Goal: Information Seeking & Learning: Find specific page/section

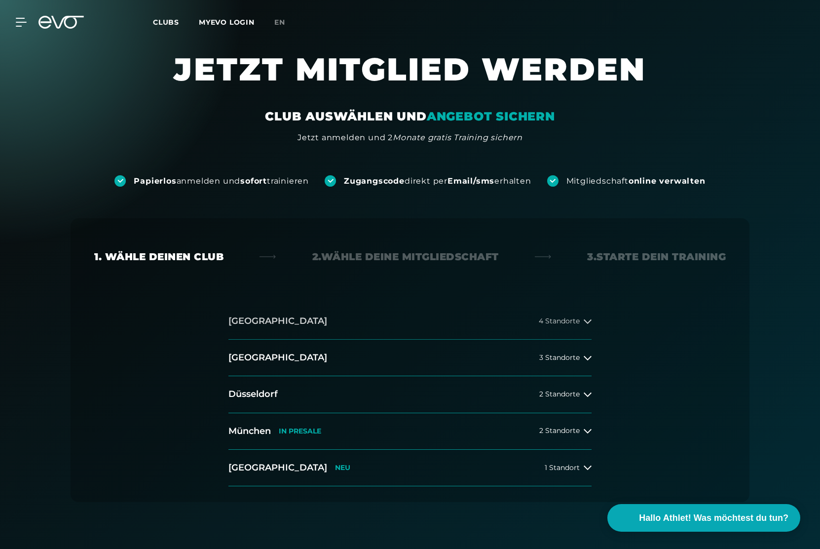
click at [539, 311] on button "[GEOGRAPHIC_DATA] 4 Standorte" at bounding box center [409, 321] width 363 height 37
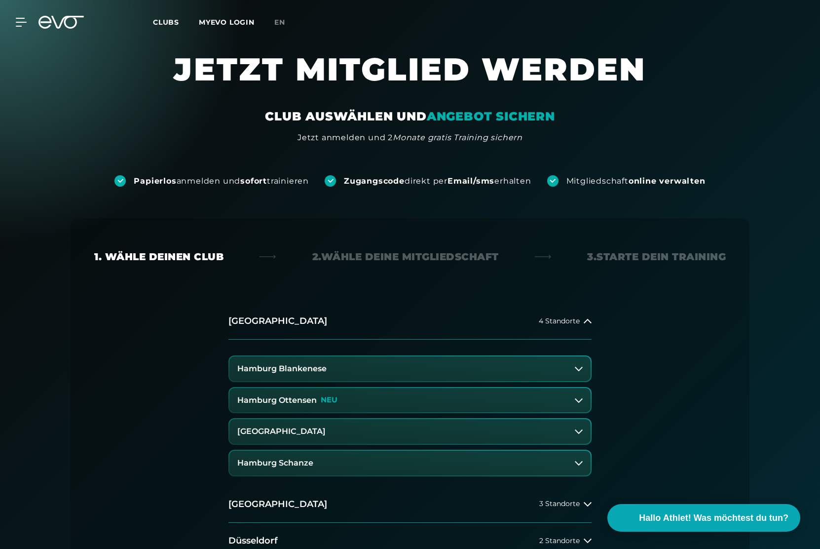
click at [355, 368] on button "Hamburg Blankenese" at bounding box center [409, 368] width 361 height 25
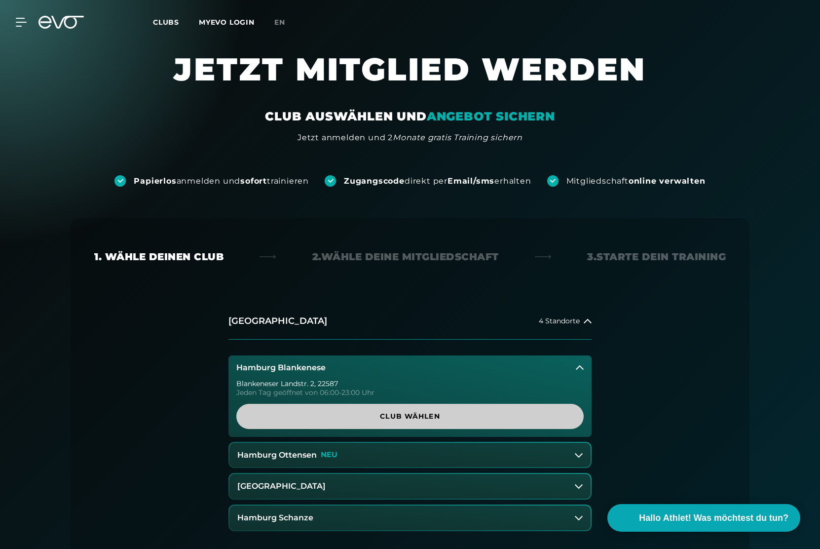
click at [392, 412] on span "Club wählen" at bounding box center [410, 416] width 300 height 10
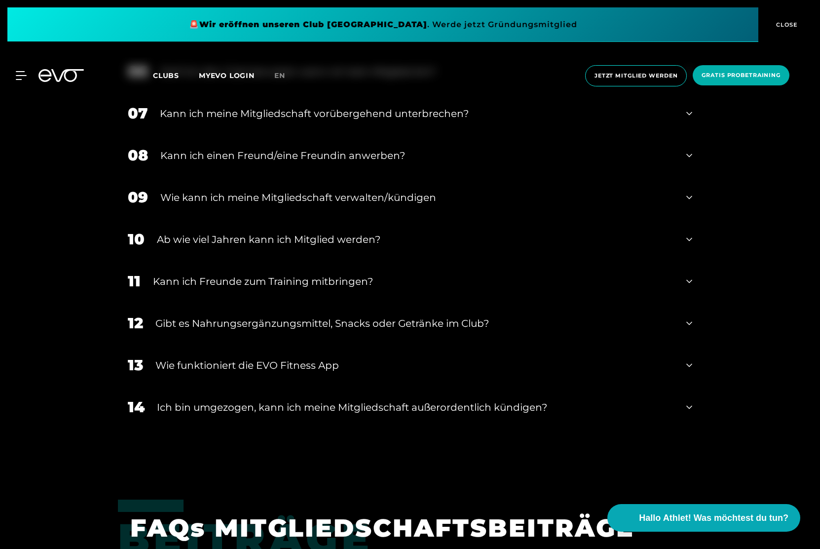
scroll to position [790, 0]
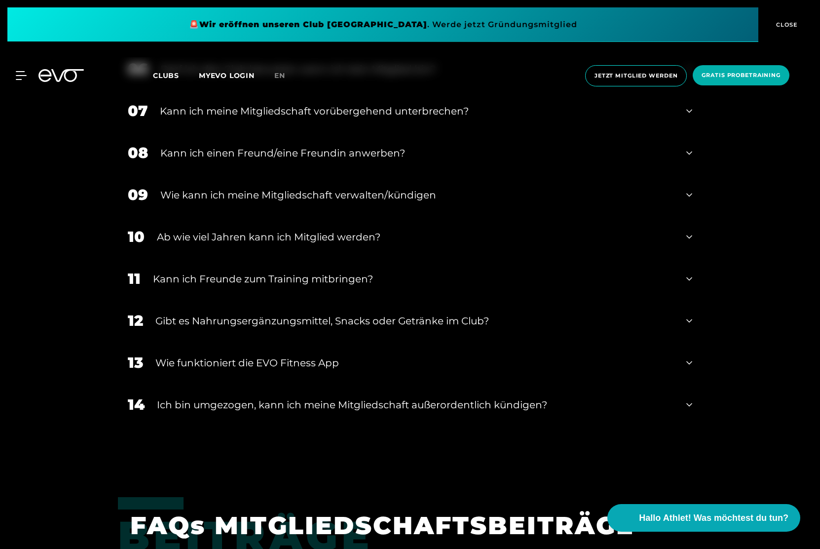
click at [465, 237] on div "Ab wie viel Jahren kann ich Mitglied werden?" at bounding box center [415, 236] width 517 height 15
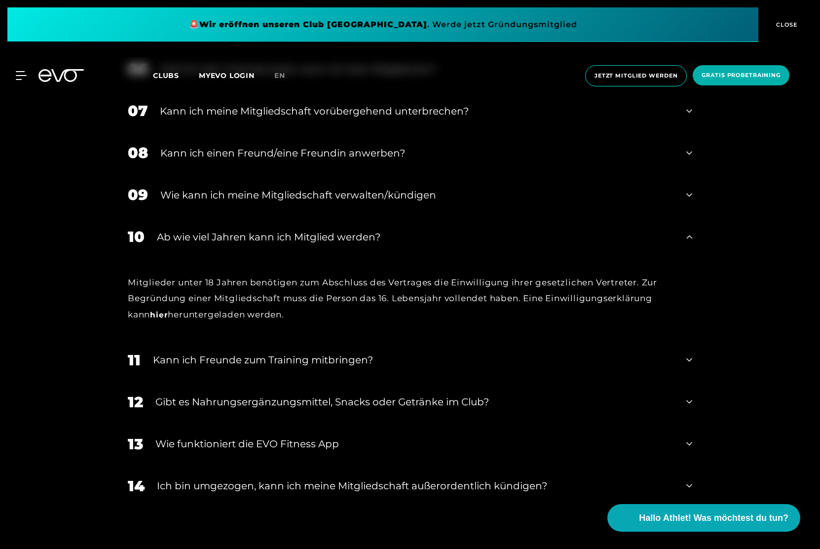
scroll to position [799, 0]
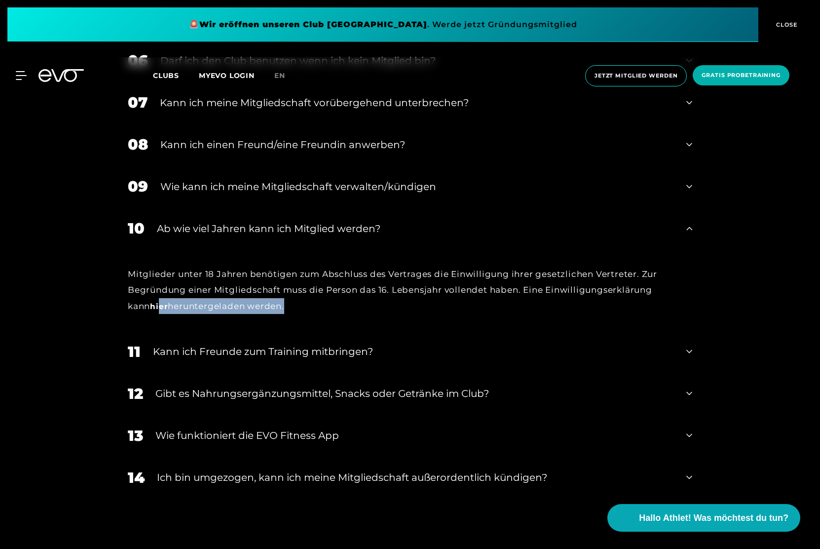
click at [138, 317] on div "Mitglieder unter 18 Jahren benötigen zum Abschluss des Vertrages die Einwilligu…" at bounding box center [410, 289] width 584 height 81
click at [134, 315] on div "Mitglieder unter 18 Jahren benötigen zum Abschluss des Vertrages die Einwilligu…" at bounding box center [410, 288] width 584 height 81
click at [150, 307] on link "hier" at bounding box center [159, 305] width 18 height 9
click at [150, 302] on link "hier" at bounding box center [159, 305] width 18 height 9
